Goal: Task Accomplishment & Management: Manage account settings

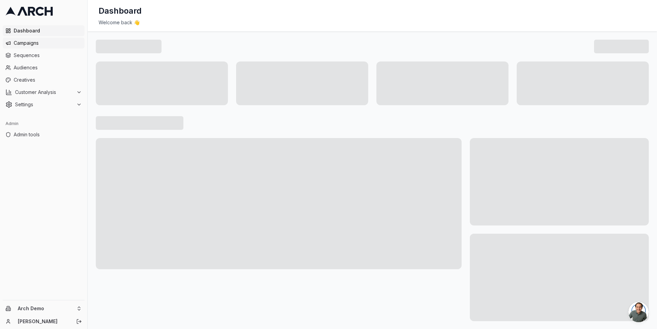
click at [42, 43] on span "Campaigns" at bounding box center [48, 43] width 68 height 7
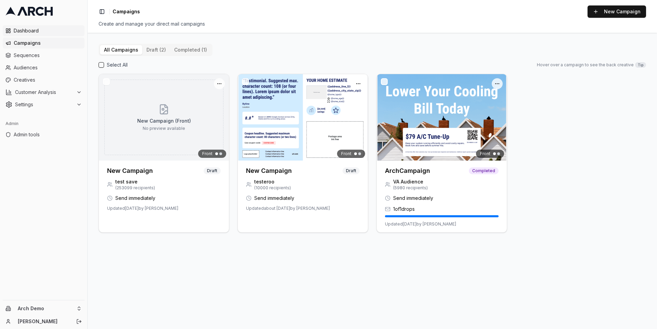
click at [42, 31] on span "Dashboard" at bounding box center [48, 30] width 68 height 7
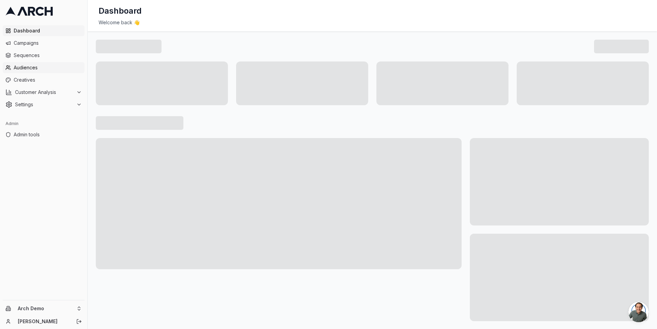
click at [34, 66] on span "Audiences" at bounding box center [48, 67] width 68 height 7
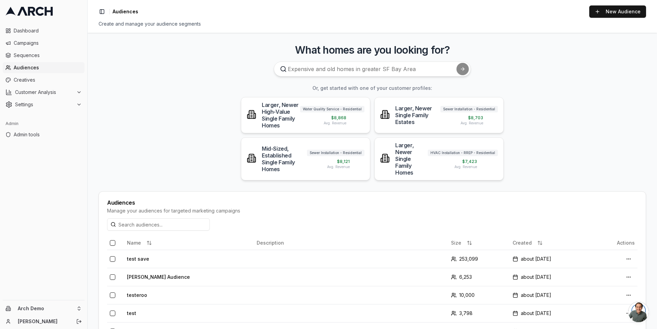
click at [311, 42] on main "What homes are you looking for? Or, get started with one of your customer profi…" at bounding box center [372, 181] width 569 height 297
drag, startPoint x: 323, startPoint y: 51, endPoint x: 305, endPoint y: 49, distance: 17.2
click at [306, 49] on h3 "What homes are you looking for?" at bounding box center [372, 50] width 547 height 12
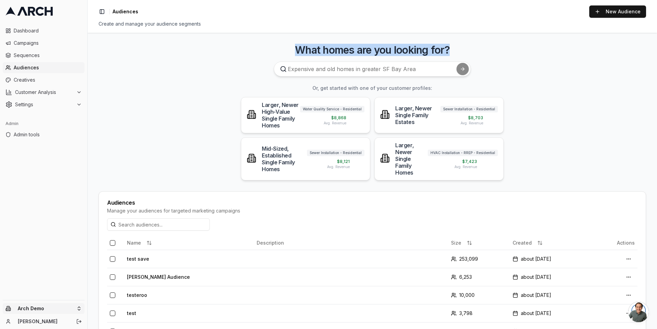
click at [79, 309] on html "Dashboard Campaigns Sequences Audiences Creatives Customer Analysis Settings Ad…" at bounding box center [328, 164] width 657 height 329
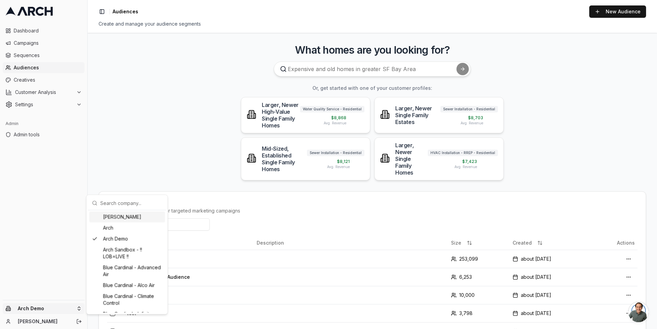
click at [113, 201] on input "text" at bounding box center [131, 203] width 62 height 14
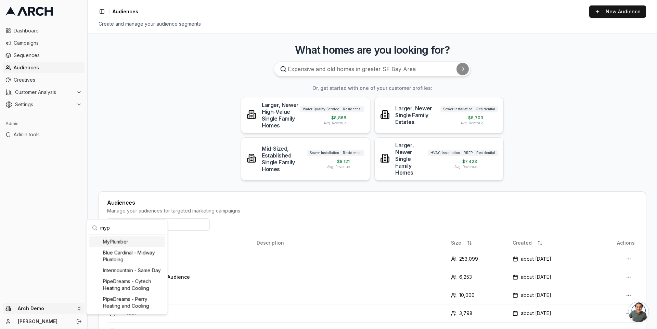
type input "mypl"
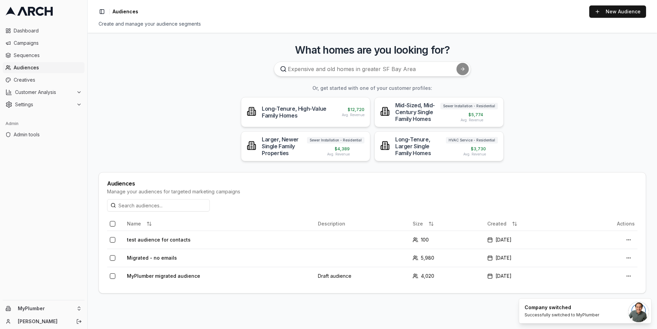
click at [94, 169] on main "What homes are you looking for? Or, get started with one of your customer profi…" at bounding box center [372, 181] width 569 height 297
click at [601, 12] on link "New Audience" at bounding box center [617, 11] width 57 height 12
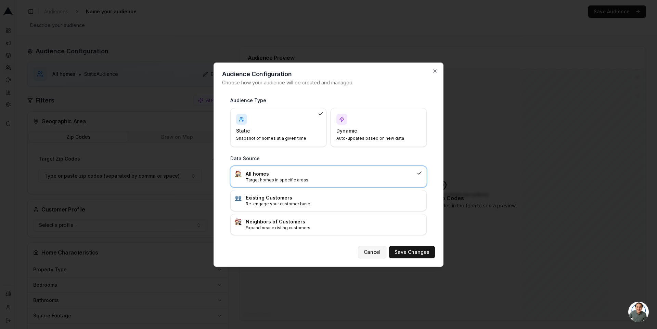
click at [375, 255] on button "Cancel" at bounding box center [372, 252] width 28 height 12
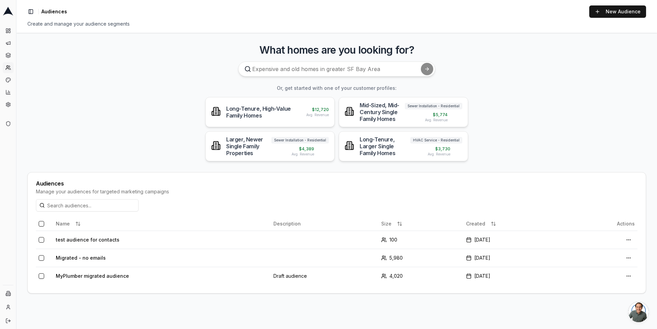
click at [168, 134] on main "What homes are you looking for? Or, get started with one of your customer profi…" at bounding box center [336, 181] width 640 height 297
click at [618, 9] on link "New Audience" at bounding box center [617, 11] width 57 height 12
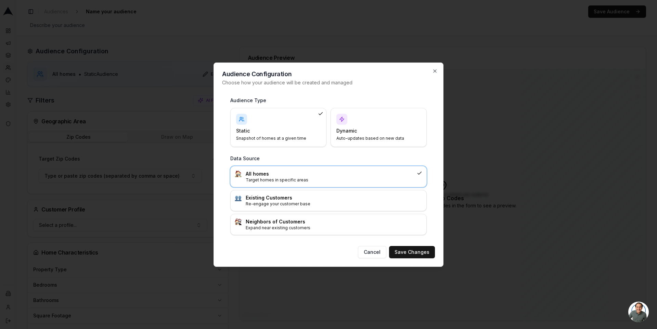
click at [370, 130] on h4 "Dynamic" at bounding box center [374, 131] width 76 height 7
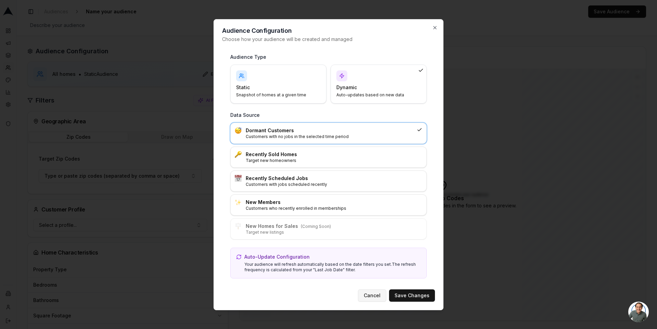
click at [372, 297] on button "Cancel" at bounding box center [372, 296] width 28 height 12
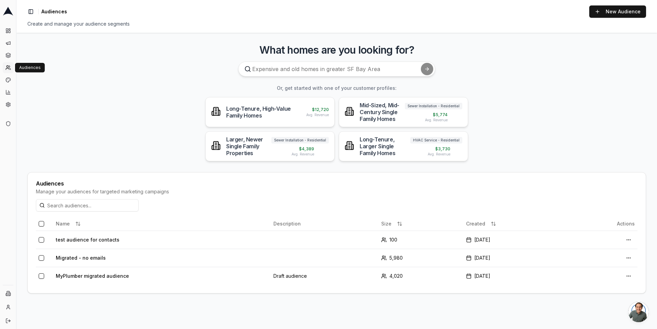
click at [10, 67] on icon at bounding box center [7, 67] width 5 height 5
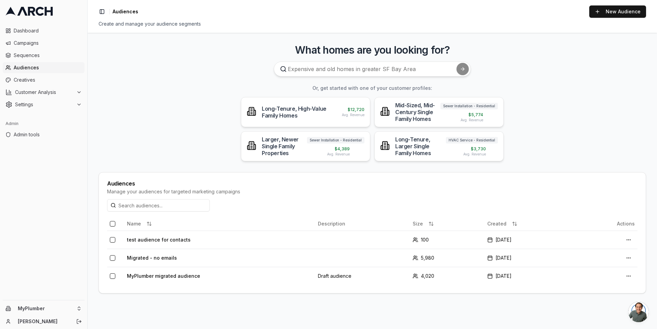
click at [165, 199] on input at bounding box center [158, 205] width 103 height 12
type input "migr"
click at [158, 173] on div "Audiences Manage your audiences for targeted marketing campaigns" at bounding box center [372, 186] width 547 height 27
click at [631, 240] on html "Dashboard Campaigns Sequences Audiences Creatives Customer Analysis Settings Ad…" at bounding box center [328, 164] width 657 height 329
click at [590, 190] on html "Dashboard Campaigns Sequences Audiences Creatives Customer Analysis Settings Ad…" at bounding box center [328, 164] width 657 height 329
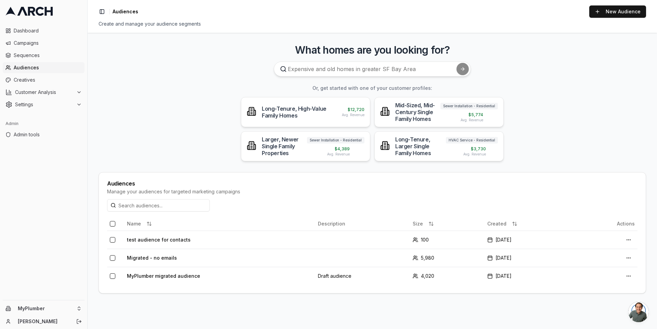
click at [171, 118] on main "What homes are you looking for? Or, get started with one of your customer profi…" at bounding box center [372, 181] width 569 height 297
click at [178, 201] on input at bounding box center [158, 205] width 103 height 12
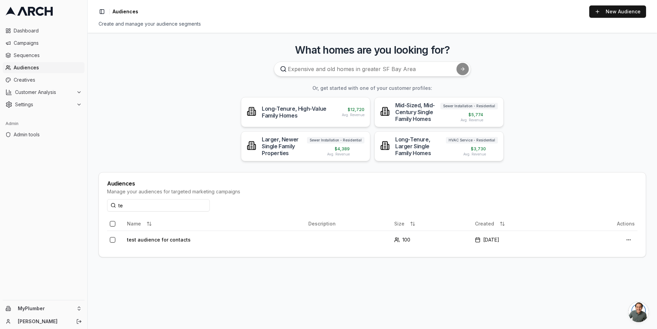
type input "t"
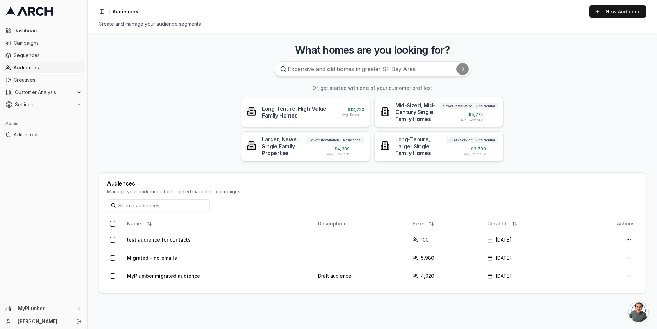
click at [205, 158] on main "What homes are you looking for? Or, get started with one of your customer profi…" at bounding box center [372, 181] width 569 height 297
click at [169, 206] on input at bounding box center [158, 205] width 103 height 12
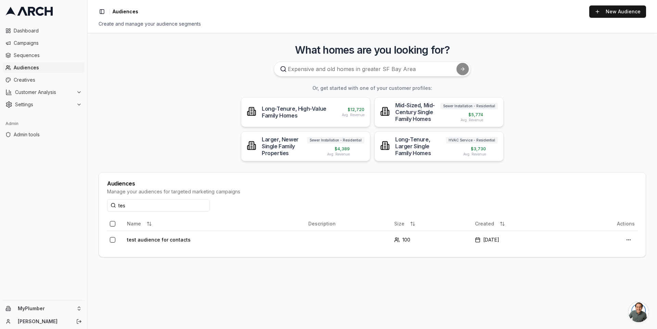
type input "test"
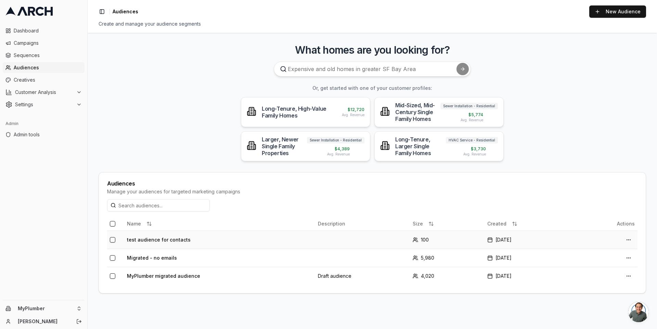
click at [173, 239] on td "test audience for contacts" at bounding box center [219, 240] width 191 height 18
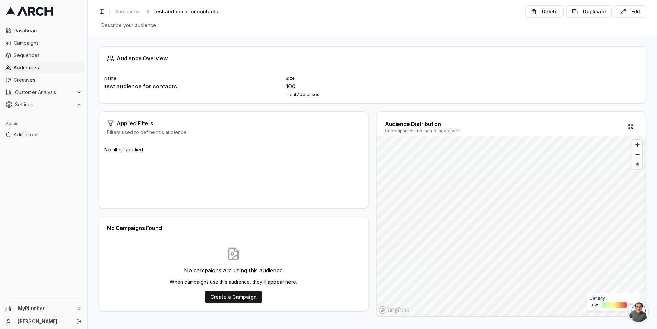
click at [366, 39] on div "Audience Overview Name test audience for contacts Size 100 Total Addresses Appl…" at bounding box center [372, 183] width 569 height 294
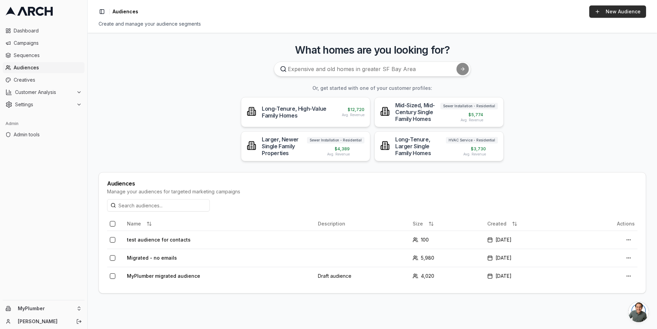
click at [613, 14] on link "New Audience" at bounding box center [617, 11] width 57 height 12
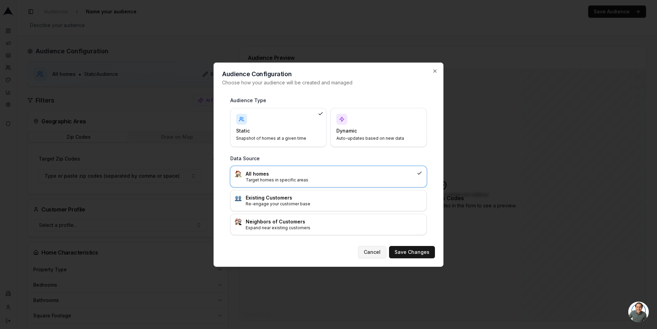
click at [371, 253] on button "Cancel" at bounding box center [372, 252] width 28 height 12
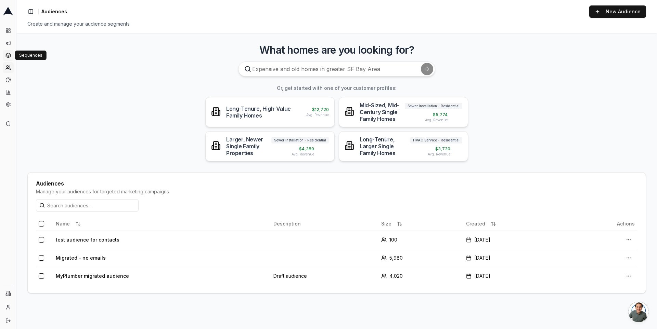
click at [7, 53] on icon at bounding box center [8, 54] width 4 height 2
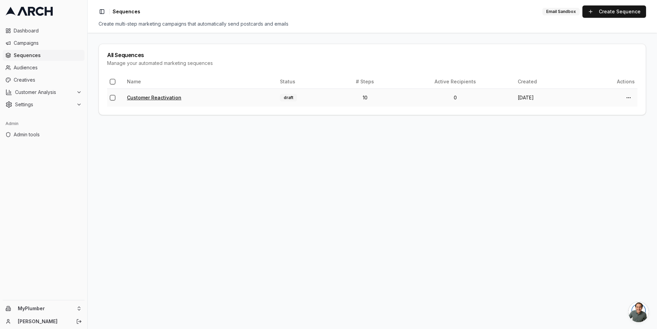
click at [155, 98] on link "Customer Reactivation" at bounding box center [154, 98] width 54 height 6
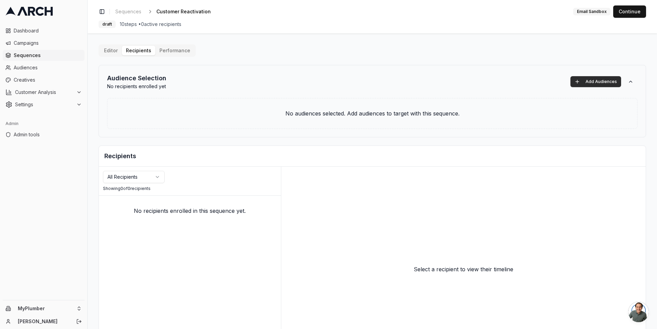
click at [592, 79] on button "Add Audiences" at bounding box center [595, 81] width 51 height 11
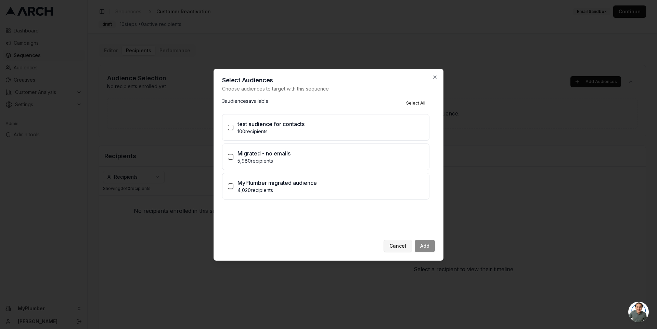
click at [395, 250] on button "Cancel" at bounding box center [397, 246] width 28 height 12
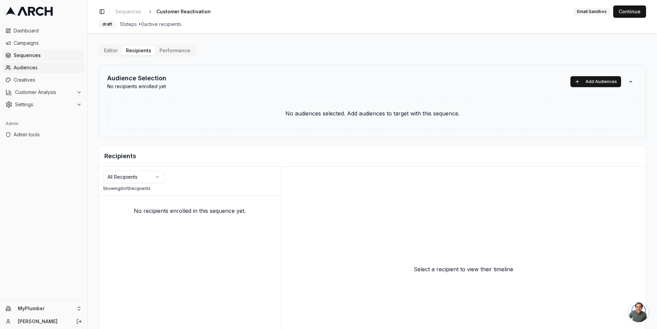
click at [37, 65] on span "Audiences" at bounding box center [48, 67] width 68 height 7
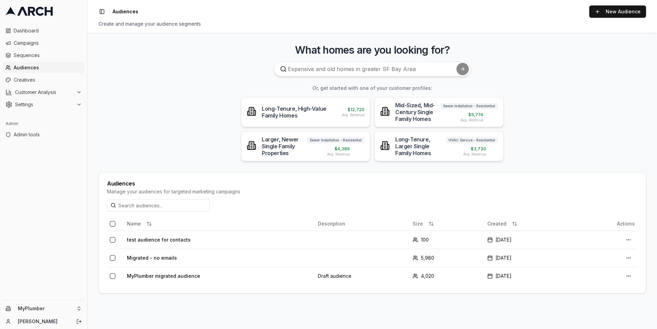
click at [183, 110] on main "What homes are you looking for? Or, get started with one of your customer profi…" at bounding box center [372, 181] width 569 height 297
click at [99, 78] on main "What homes are you looking for? Or, get started with one of your customer profi…" at bounding box center [372, 181] width 569 height 297
click at [191, 99] on main "What homes are you looking for? Or, get started with one of your customer profi…" at bounding box center [372, 181] width 569 height 297
click at [105, 92] on main "What homes are you looking for? Or, get started with one of your customer profi…" at bounding box center [372, 181] width 569 height 297
click at [67, 94] on span "Customer Analysis" at bounding box center [44, 92] width 58 height 7
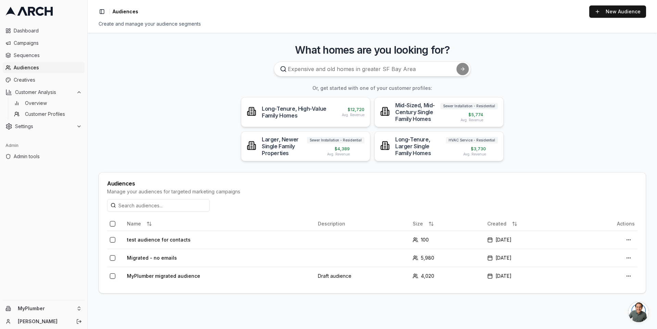
click at [107, 75] on main "What homes are you looking for? Or, get started with one of your customer profi…" at bounding box center [372, 181] width 569 height 297
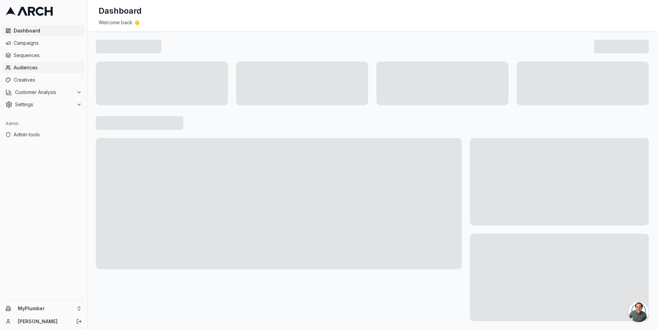
click at [65, 68] on span "Audiences" at bounding box center [48, 67] width 68 height 7
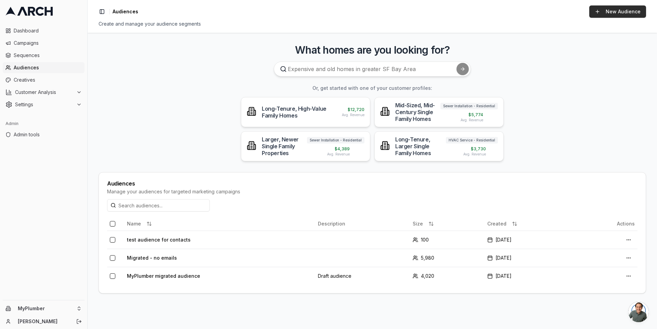
click at [608, 13] on link "New Audience" at bounding box center [617, 11] width 57 height 12
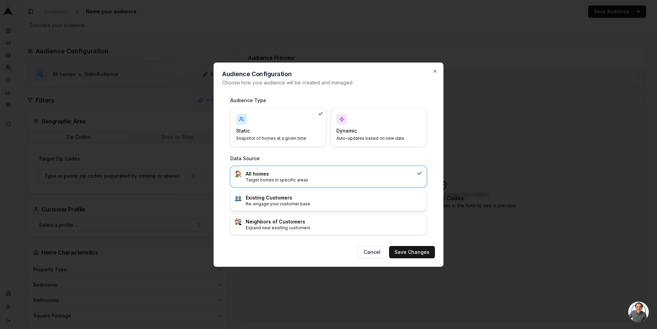
click at [338, 197] on h3 "Existing Customers" at bounding box center [334, 198] width 176 height 7
click at [405, 253] on button "Save Changes" at bounding box center [412, 252] width 46 height 12
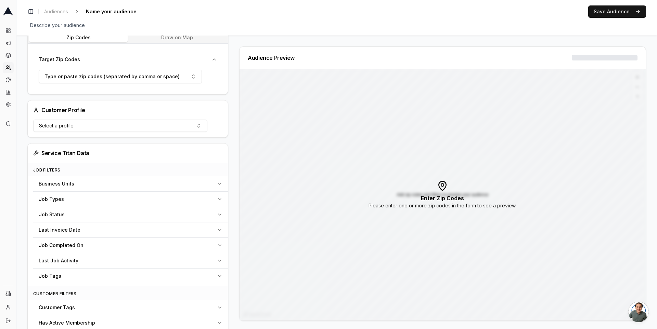
scroll to position [137, 0]
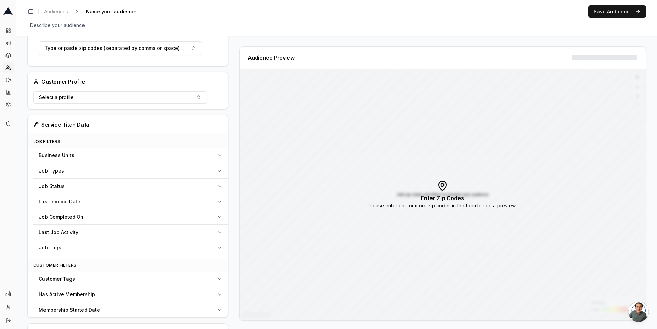
click at [204, 201] on div "Last Invoice Date" at bounding box center [126, 201] width 175 height 7
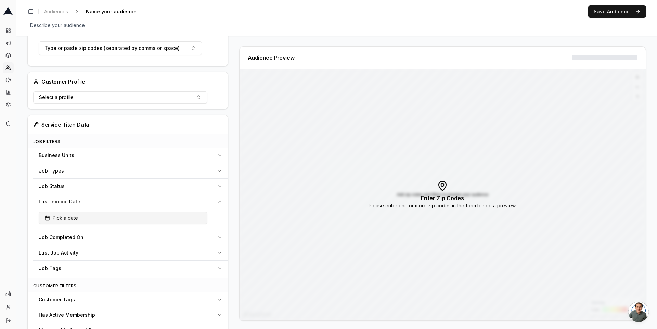
click at [160, 221] on button "Pick a date" at bounding box center [123, 218] width 169 height 12
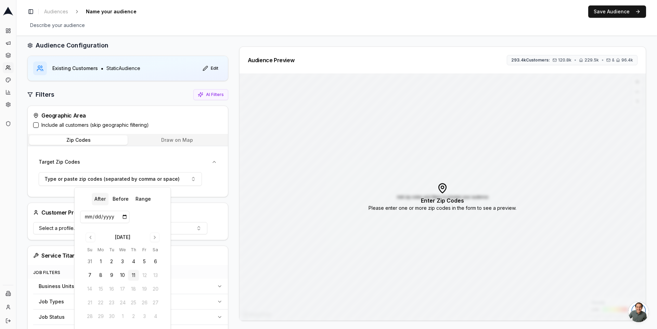
scroll to position [0, 0]
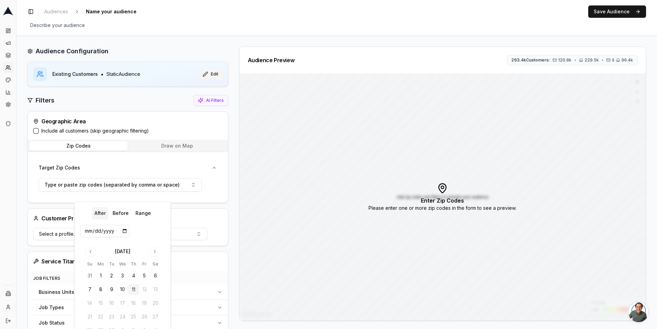
click at [204, 70] on button "Edit" at bounding box center [210, 74] width 24 height 11
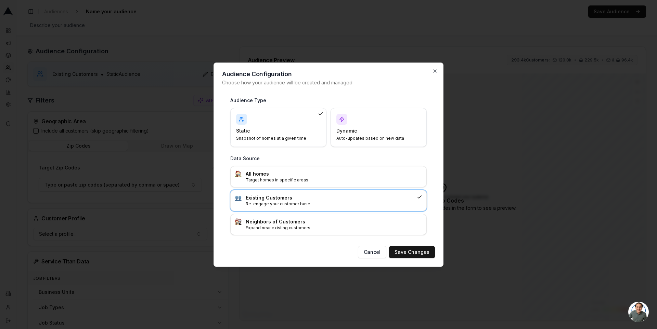
click at [352, 115] on div "Dynamic Auto-updates based on new data" at bounding box center [378, 127] width 84 height 27
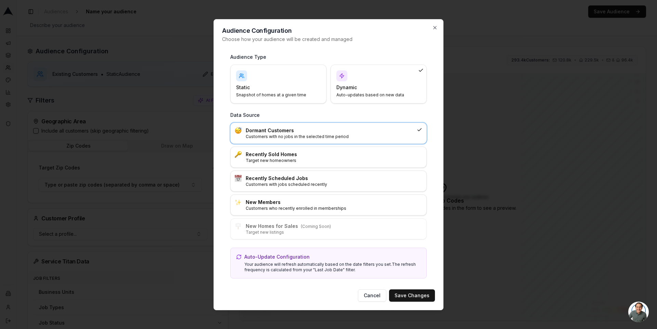
click at [296, 134] on p "Customers with no jobs in the selected time period" at bounding box center [330, 136] width 168 height 5
click at [414, 294] on button "Save Changes" at bounding box center [412, 296] width 46 height 12
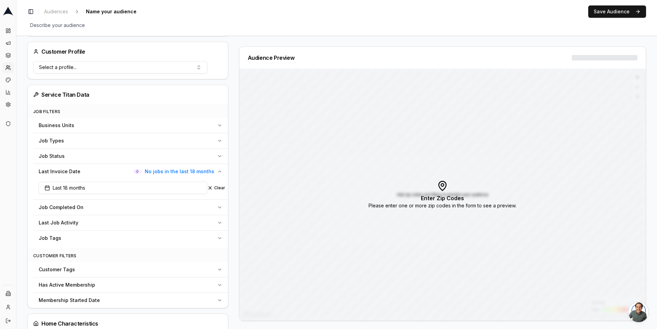
scroll to position [178, 0]
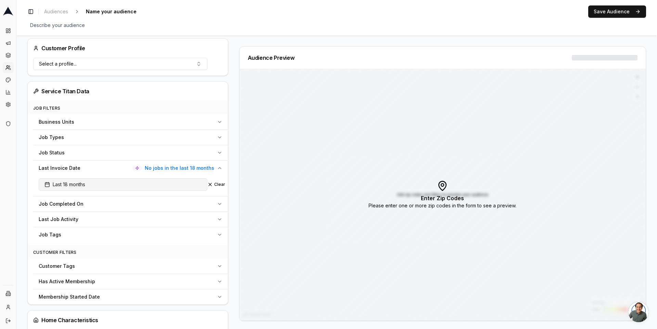
click at [170, 184] on button "Last 18 months" at bounding box center [123, 185] width 169 height 12
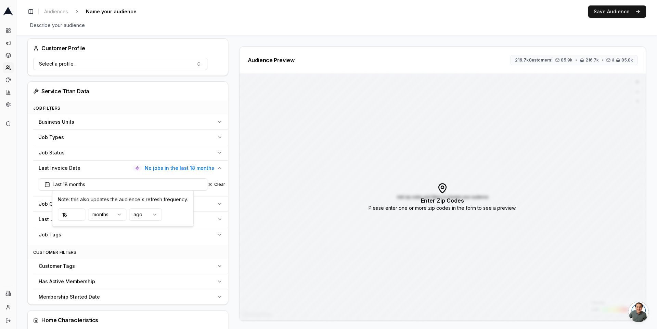
click at [221, 166] on icon "button" at bounding box center [219, 168] width 5 height 5
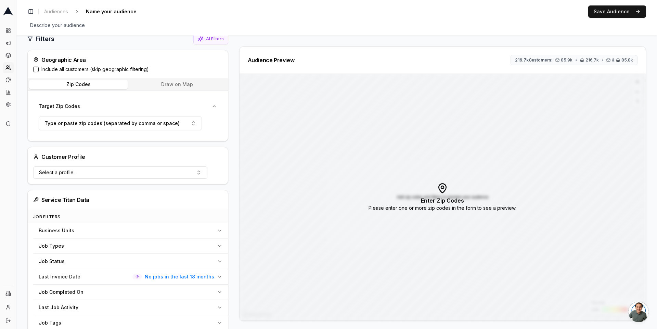
scroll to position [0, 0]
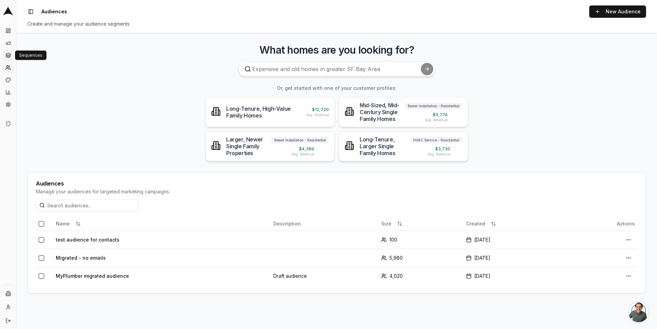
click at [8, 56] on icon at bounding box center [7, 55] width 5 height 5
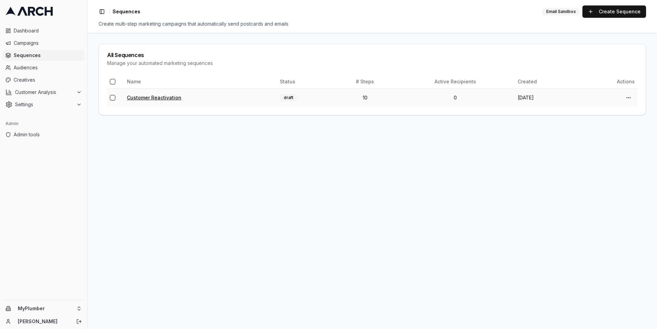
click at [158, 97] on link "Customer Reactivation" at bounding box center [154, 98] width 54 height 6
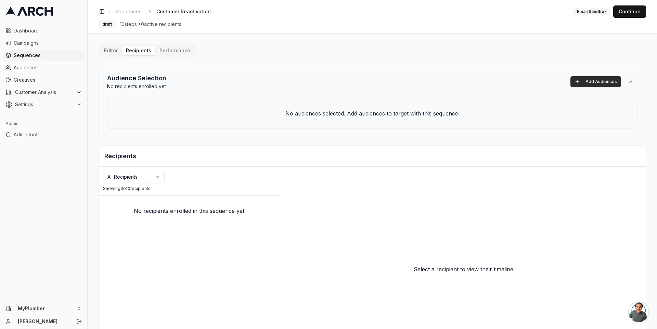
click at [591, 80] on button "Add Audiences" at bounding box center [595, 81] width 51 height 11
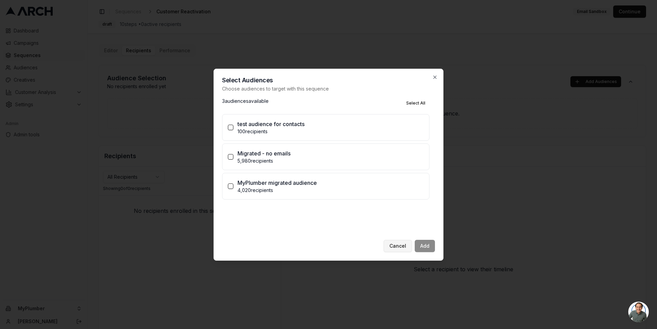
click at [393, 246] on button "Cancel" at bounding box center [397, 246] width 28 height 12
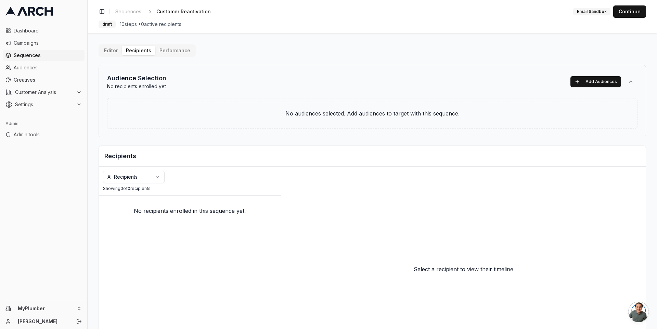
click at [115, 48] on button "Editor" at bounding box center [111, 51] width 22 height 10
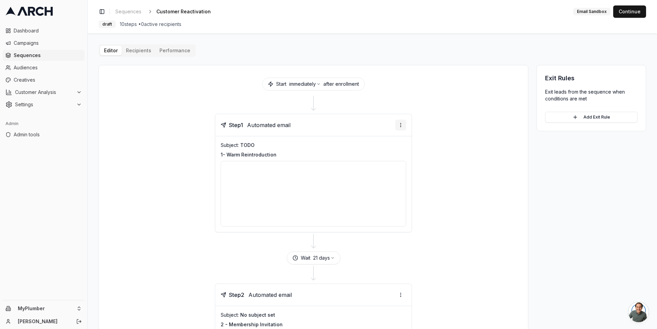
click at [398, 123] on html "Dashboard Campaigns Sequences Audiences Creatives Customer Analysis Settings Ad…" at bounding box center [328, 164] width 657 height 329
click at [432, 152] on html "Dashboard Campaigns Sequences Audiences Creatives Customer Analysis Settings Ad…" at bounding box center [328, 164] width 657 height 329
click at [282, 121] on span "Automated email" at bounding box center [268, 125] width 43 height 8
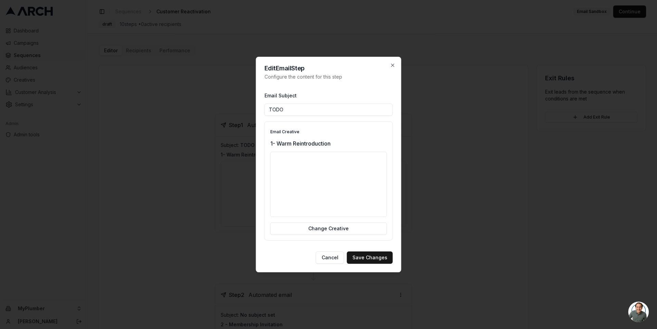
click at [398, 182] on div "Edit Email Step Configure the content for this step Email Subject TODO Email Cr…" at bounding box center [328, 165] width 145 height 216
click at [330, 258] on button "Cancel" at bounding box center [330, 258] width 28 height 12
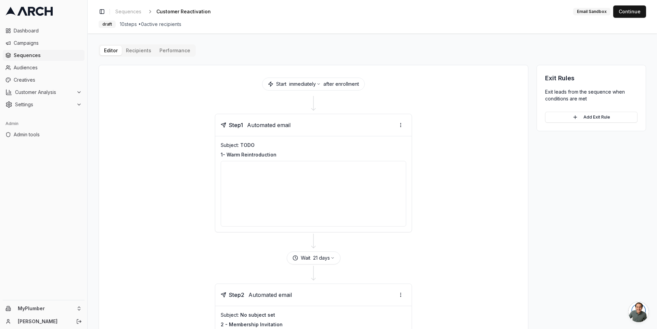
click at [286, 123] on span "Automated email" at bounding box center [268, 125] width 43 height 8
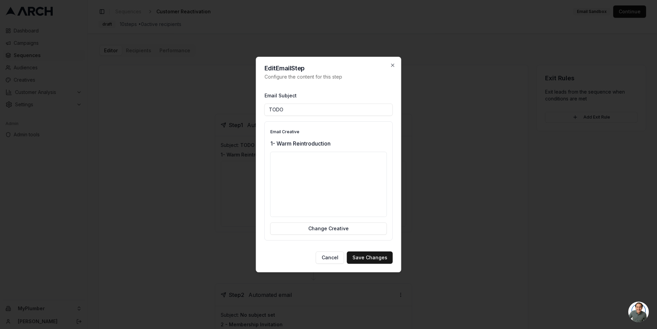
click at [302, 156] on div at bounding box center [328, 185] width 117 height 66
click at [285, 131] on label "Email Creative" at bounding box center [284, 131] width 29 height 5
click at [325, 228] on button "Change Creative" at bounding box center [328, 229] width 117 height 12
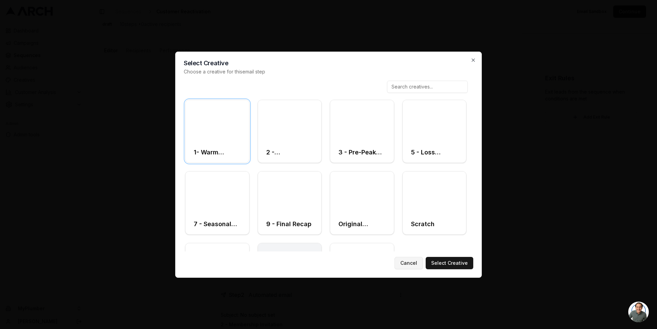
click at [408, 267] on button "Cancel" at bounding box center [408, 263] width 28 height 12
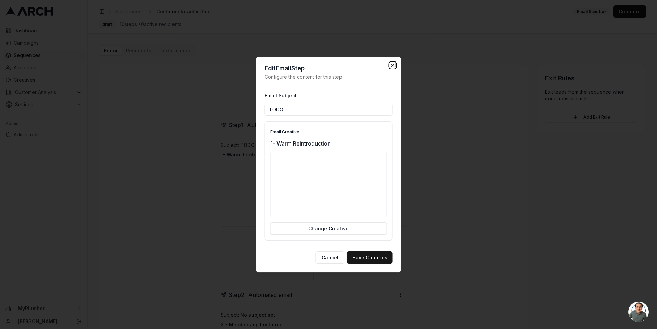
click at [392, 64] on icon "button" at bounding box center [392, 65] width 3 height 3
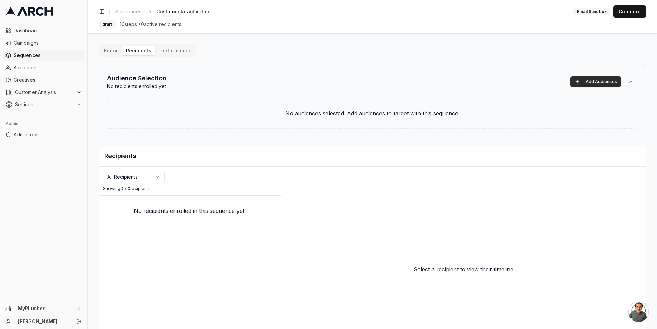
click at [573, 79] on button "Add Audiences" at bounding box center [595, 81] width 51 height 11
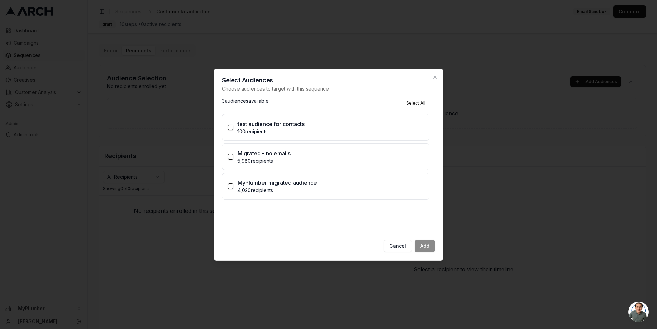
click at [294, 125] on p "test audience for contacts" at bounding box center [270, 124] width 67 height 8
click at [233, 125] on button "test audience for contacts 100 recipients" at bounding box center [230, 127] width 5 height 5
click at [294, 125] on p "test audience for contacts" at bounding box center [270, 124] width 67 height 8
click at [233, 125] on button "test audience for contacts 100 recipients" at bounding box center [230, 127] width 5 height 5
click at [405, 245] on button "Cancel" at bounding box center [397, 246] width 28 height 12
